Goal: Find specific page/section: Find specific page/section

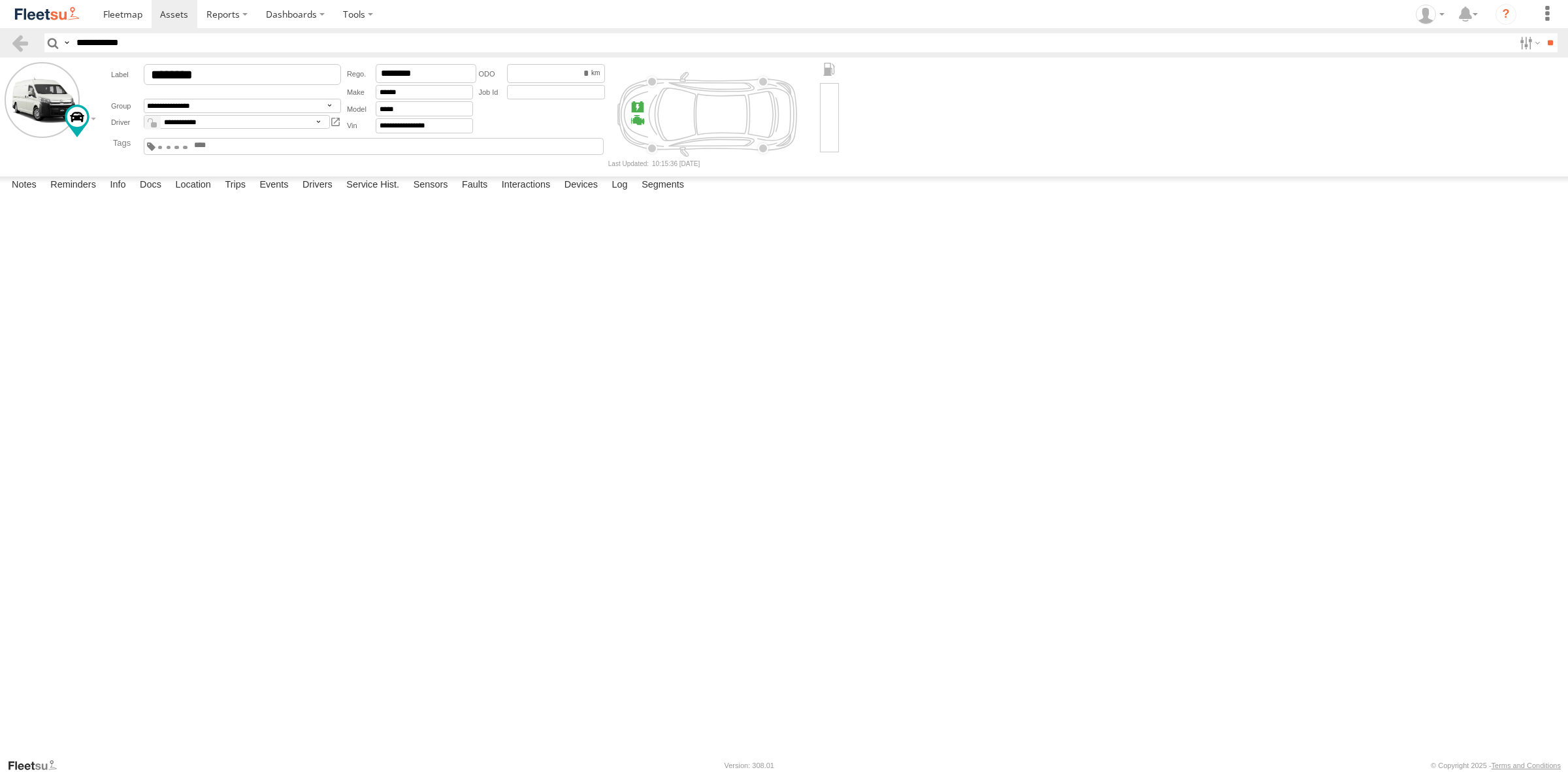
type input "********"
click at [1542, 33] on input "**" at bounding box center [1550, 43] width 15 height 19
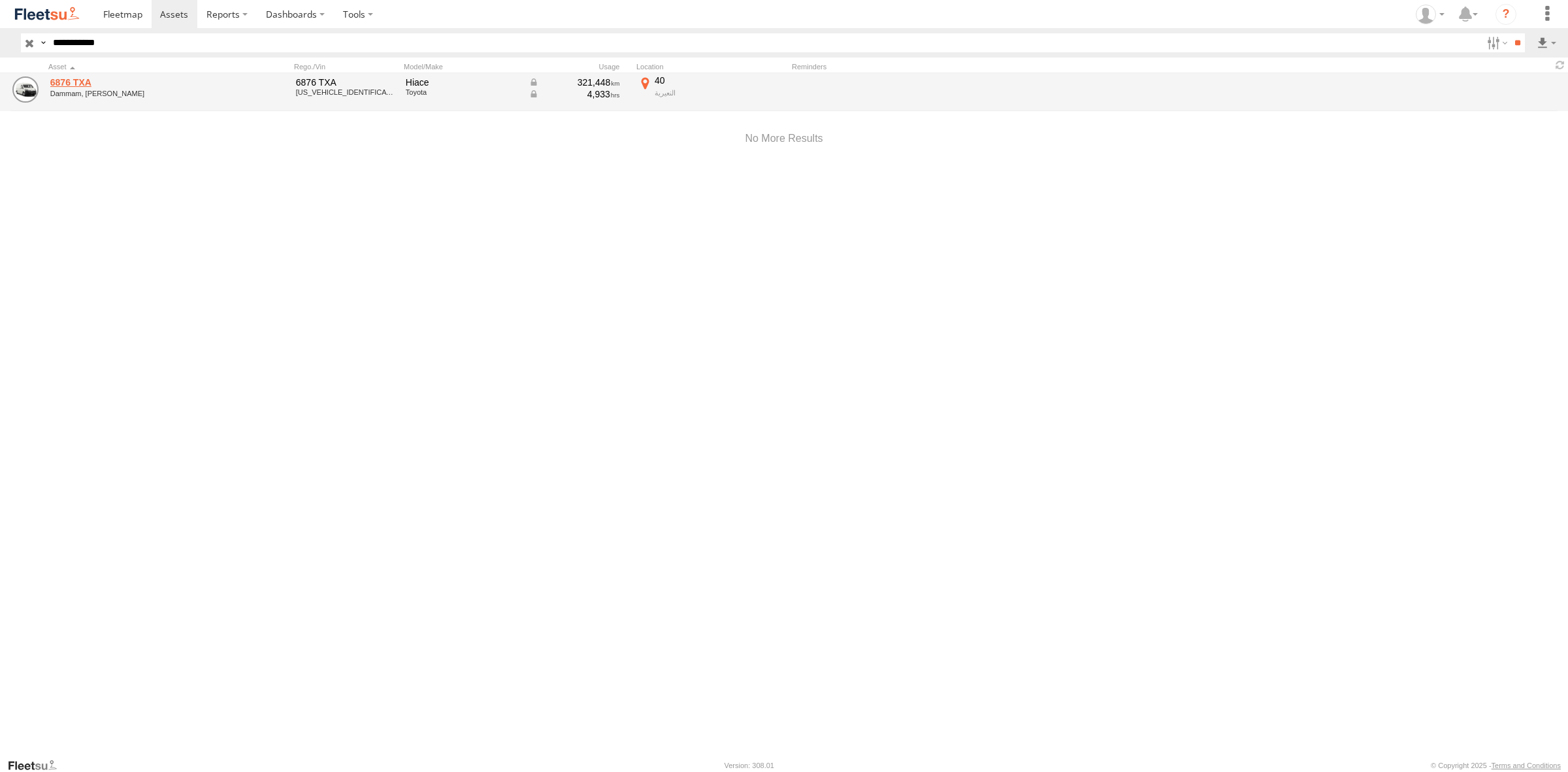
click at [66, 85] on link "6876 TXA" at bounding box center [140, 82] width 179 height 12
